Goal: Task Accomplishment & Management: Manage account settings

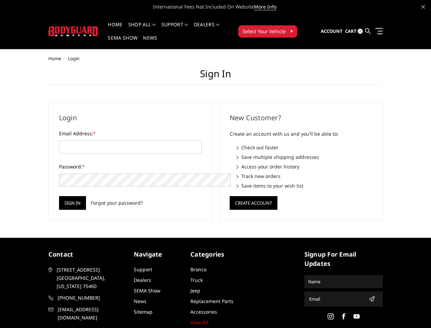
click at [216, 164] on div "New Customer? Create an account with us and you'll be able to: Check out faster…" at bounding box center [301, 161] width 171 height 118
click at [184, 25] on li "Support FAQ Install Instructions Shipping Warranty Terms & Conditions Cancellat…" at bounding box center [175, 28] width 32 height 13
click at [184, 29] on li "Support FAQ Install Instructions Shipping Warranty Terms & Conditions Cancellat…" at bounding box center [175, 28] width 32 height 13
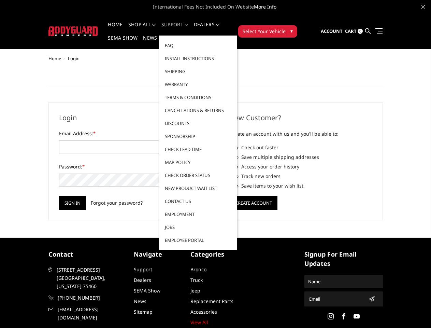
click at [286, 28] on span "Select Your Vehicle" at bounding box center [264, 31] width 43 height 7
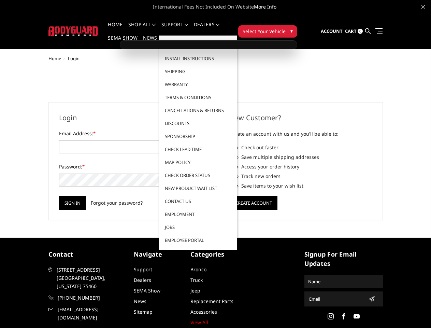
click at [286, 28] on span "Select Your Vehicle" at bounding box center [264, 31] width 43 height 7
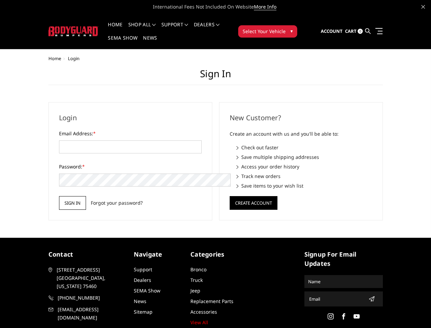
click at [59, 196] on input "Sign in" at bounding box center [72, 203] width 27 height 14
click at [253, 196] on button "Create Account" at bounding box center [254, 203] width 48 height 14
click at [369, 296] on icon "submit" at bounding box center [371, 298] width 5 height 5
